Goal: Task Accomplishment & Management: Complete application form

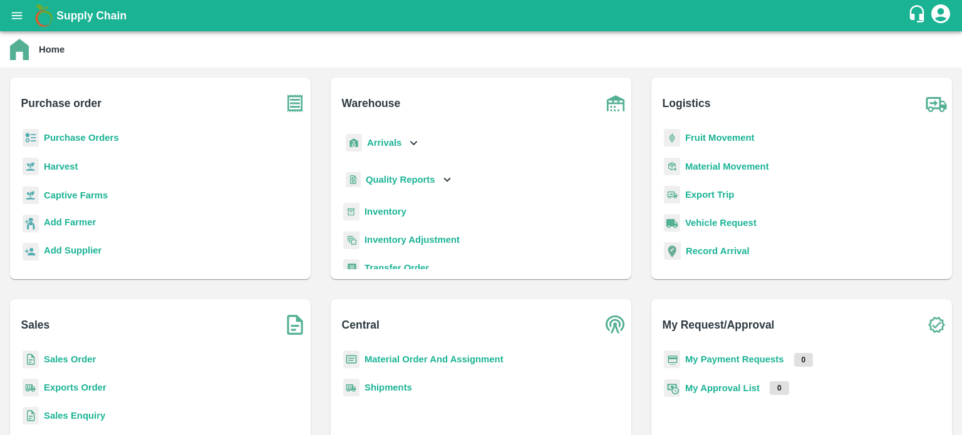
click at [61, 363] on b "Sales Order" at bounding box center [70, 360] width 52 height 10
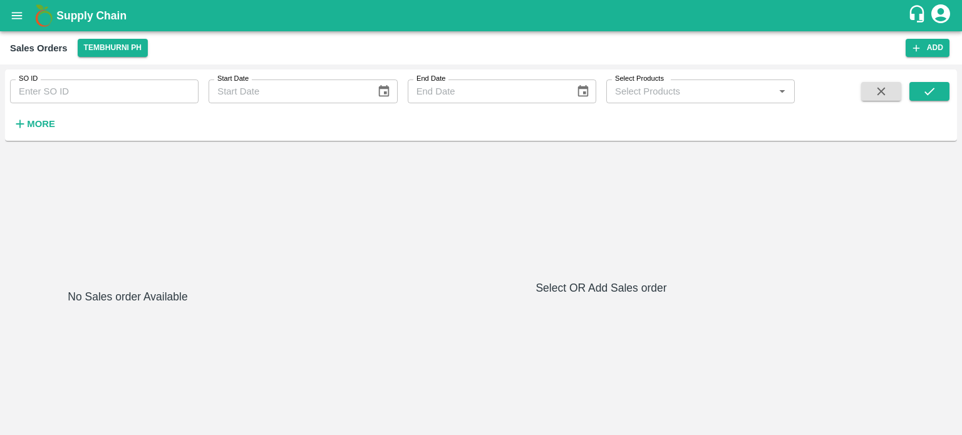
click at [22, 19] on icon "open drawer" at bounding box center [17, 15] width 11 height 7
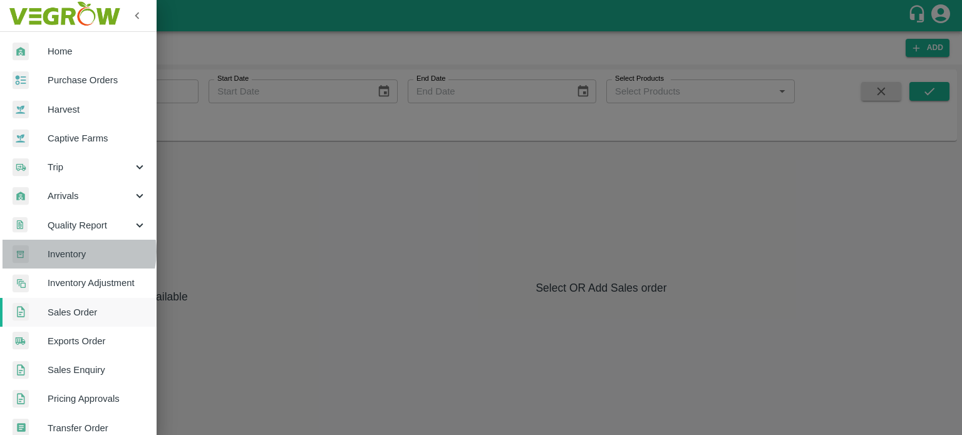
click at [70, 252] on span "Inventory" at bounding box center [97, 254] width 99 height 14
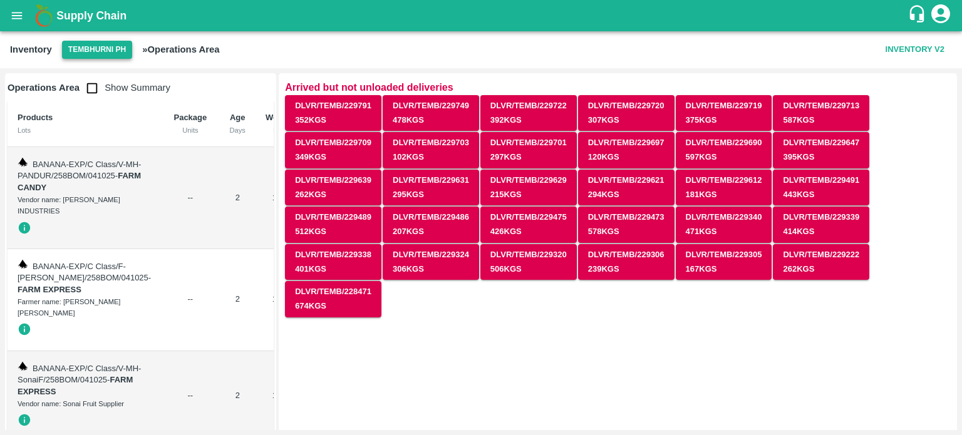
click at [96, 55] on button "Tembhurni PH" at bounding box center [97, 50] width 70 height 18
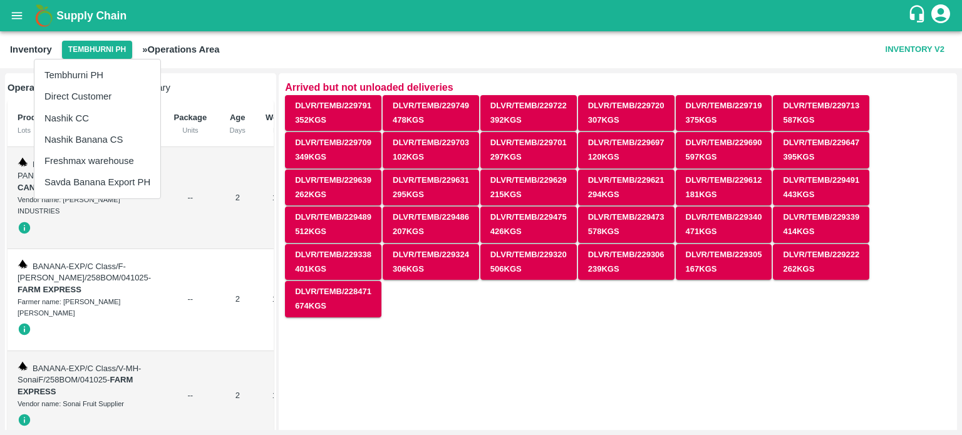
click at [90, 133] on li "Nashik Banana CS" at bounding box center [97, 139] width 126 height 21
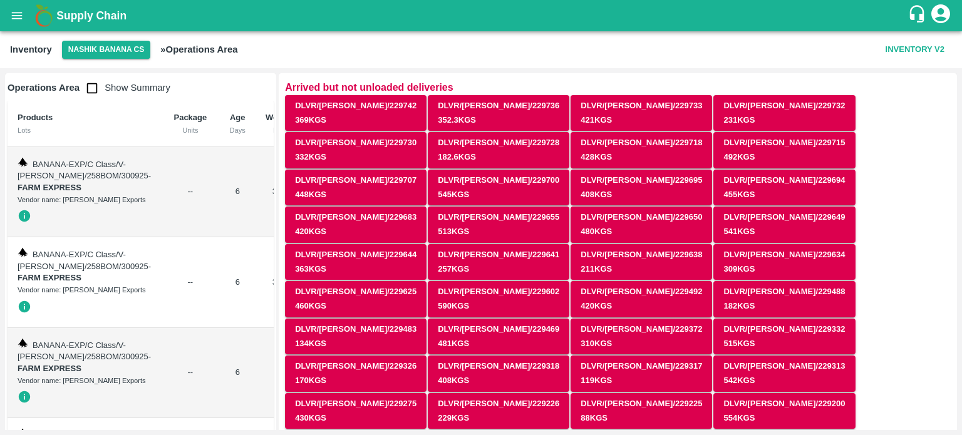
click at [93, 77] on input "checkbox" at bounding box center [92, 88] width 25 height 25
checkbox input "true"
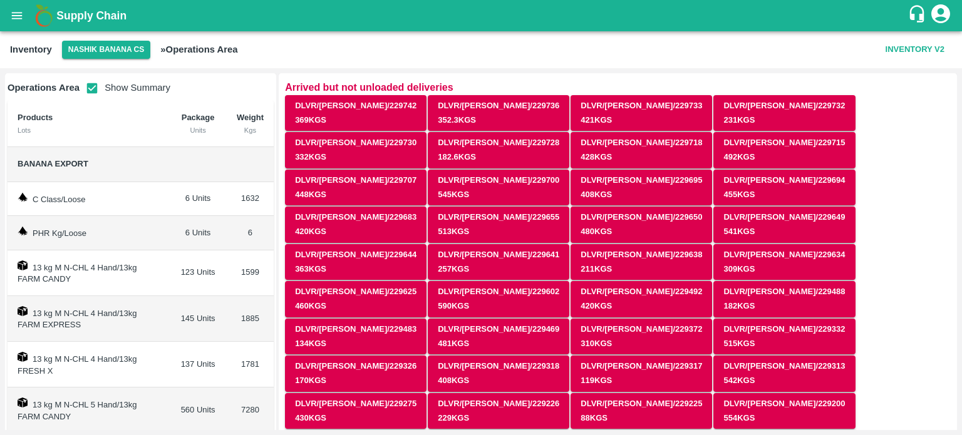
click at [18, 17] on icon "open drawer" at bounding box center [17, 16] width 14 height 14
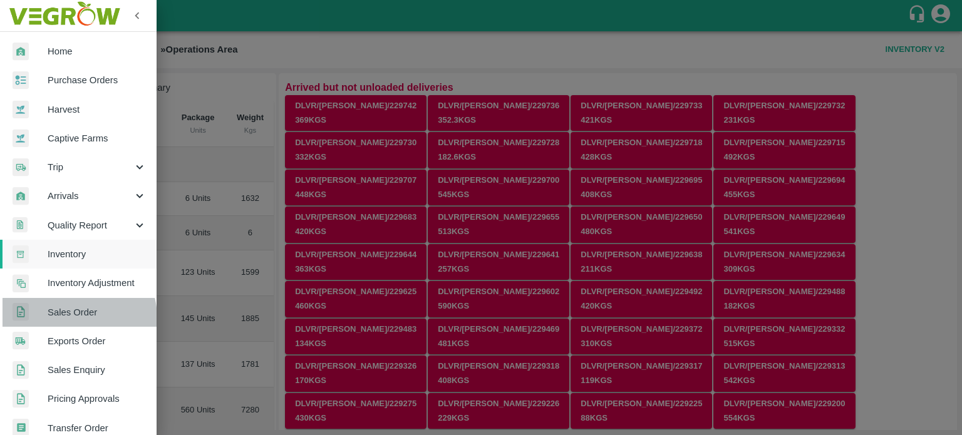
click at [78, 318] on span "Sales Order" at bounding box center [97, 313] width 99 height 14
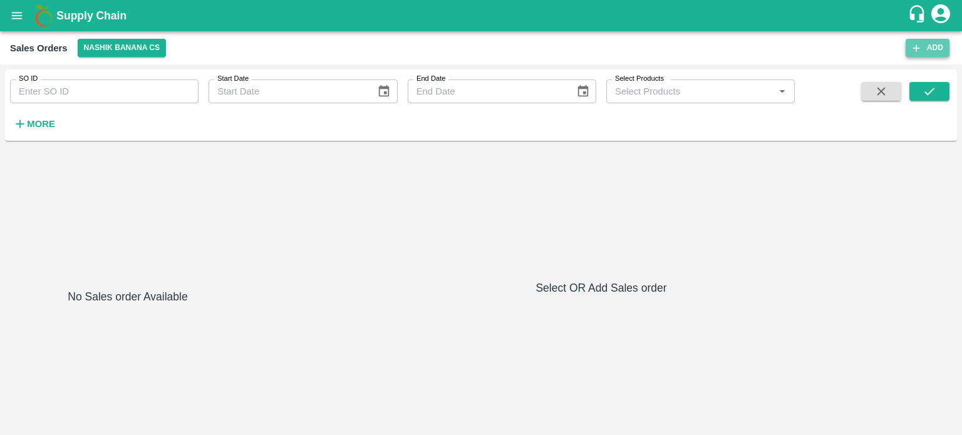
click at [933, 55] on button "Add" at bounding box center [928, 48] width 44 height 18
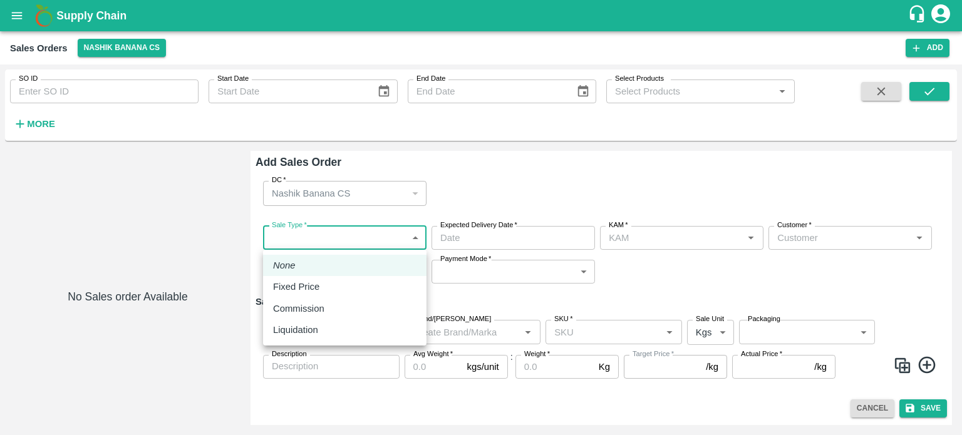
click at [323, 235] on body "Supply Chain Sales Orders Nashik Banana CS Add SO ID SO ID Start Date Start Dat…" at bounding box center [481, 217] width 962 height 435
type input "jaydip Tale"
click at [318, 333] on div "Liquidation" at bounding box center [298, 330] width 51 height 14
type input "3"
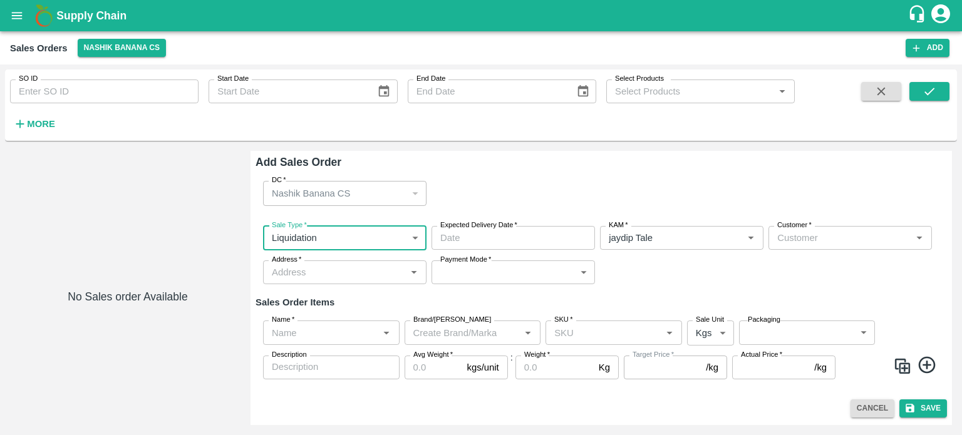
click at [808, 246] on div "Customer   *" at bounding box center [850, 238] width 163 height 24
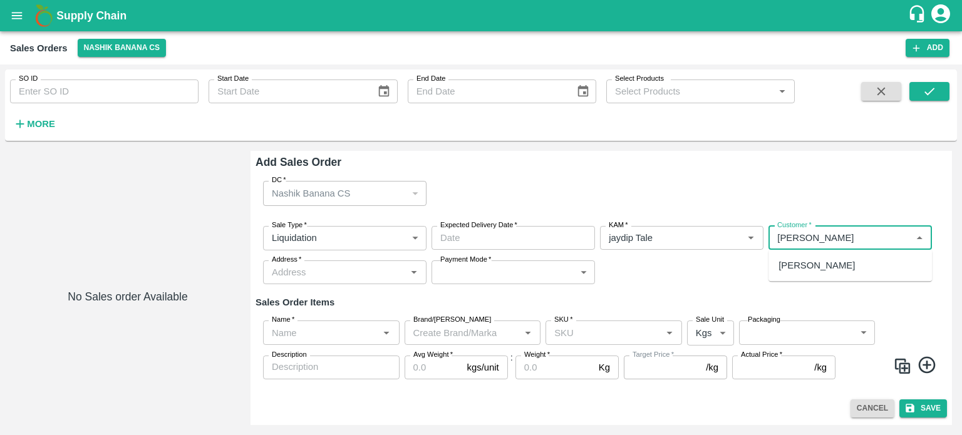
click at [800, 276] on div "[PERSON_NAME]" at bounding box center [850, 265] width 163 height 21
type input "10679-[PERSON_NAME]"
